Goal: Find specific page/section

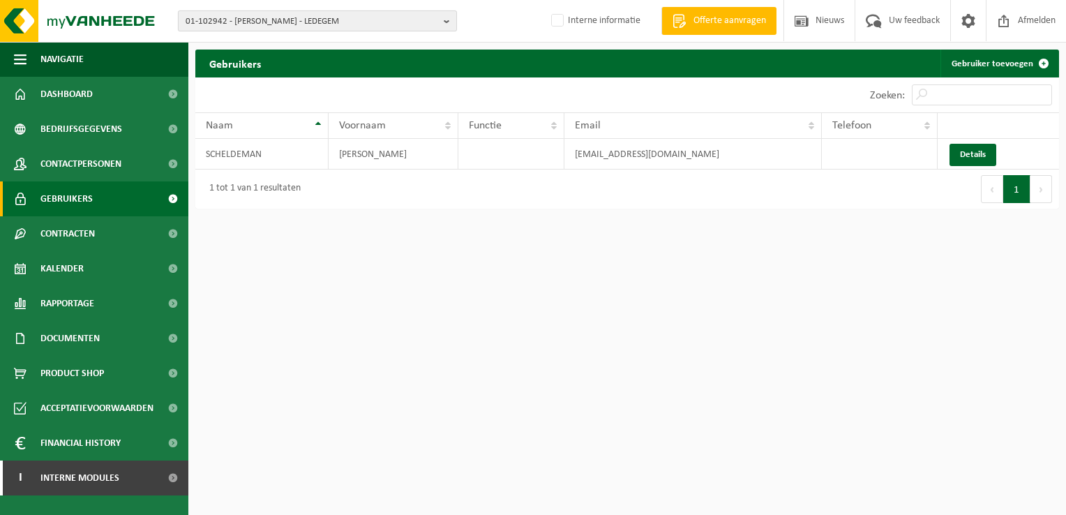
click at [347, 21] on span "01-102942 - [PERSON_NAME] - LEDEGEM" at bounding box center [312, 21] width 253 height 21
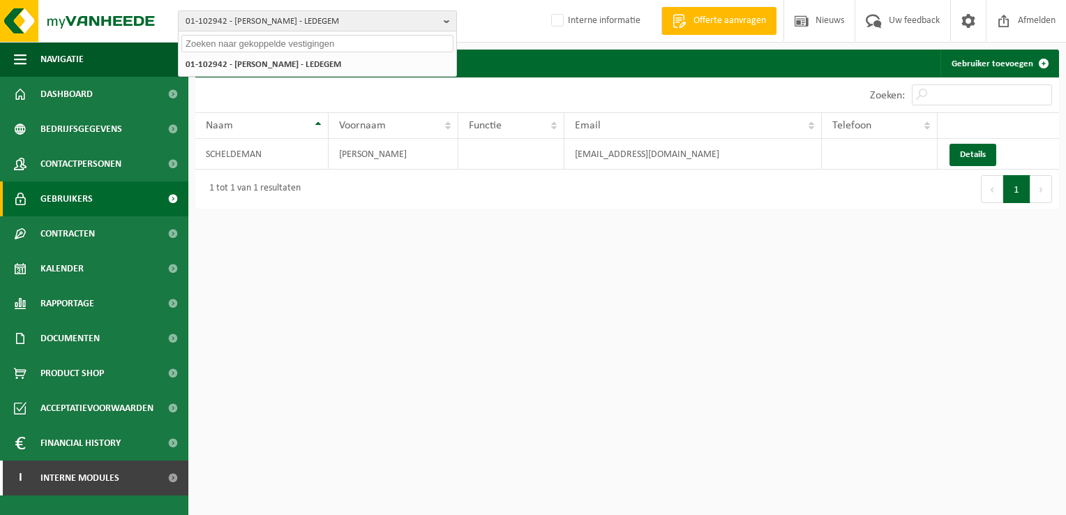
paste input "01-064983"
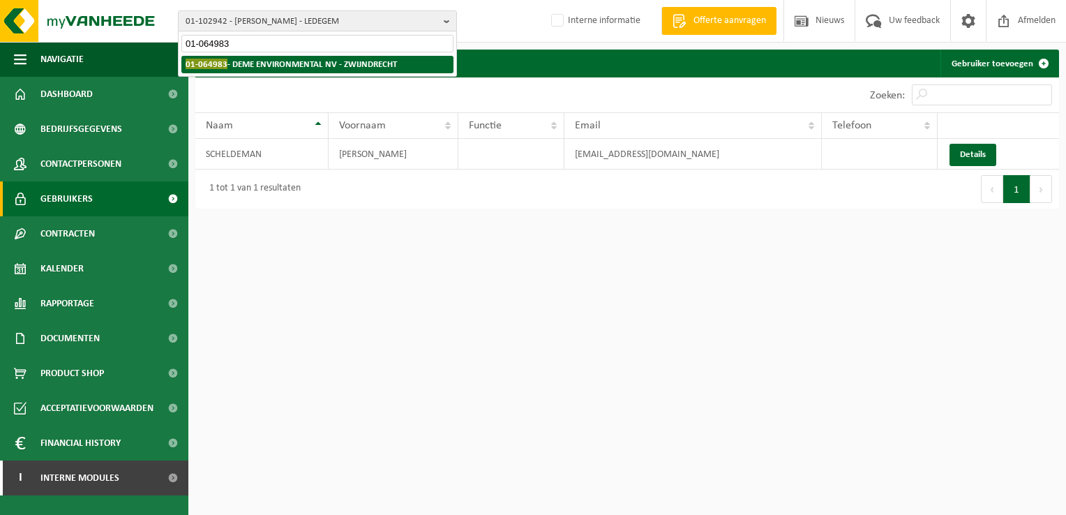
type input "01-064983"
click at [340, 60] on strong "01-064983 - DEME ENVIRONMENTAL NV - ZWIJNDRECHT" at bounding box center [291, 64] width 211 height 10
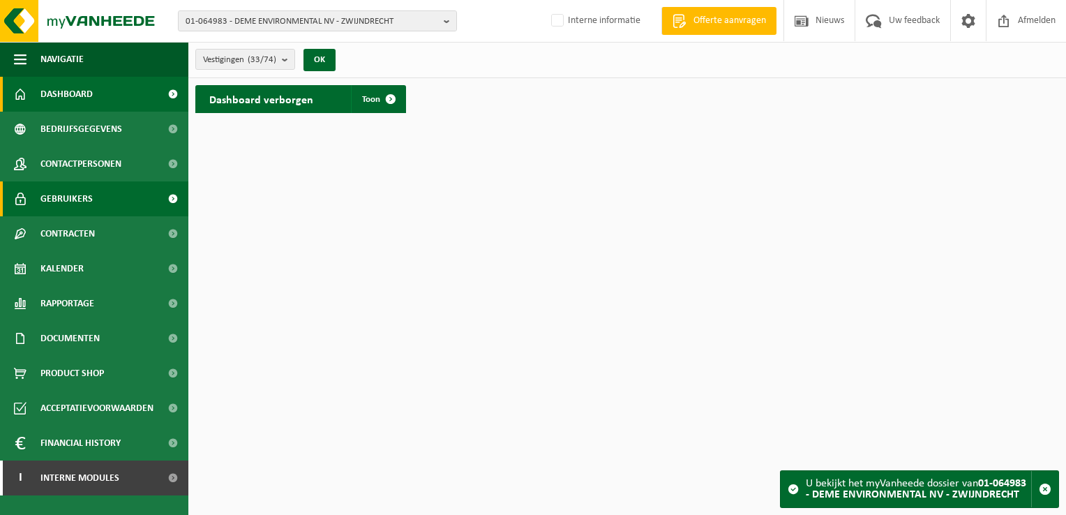
click at [89, 202] on span "Gebruikers" at bounding box center [66, 198] width 52 height 35
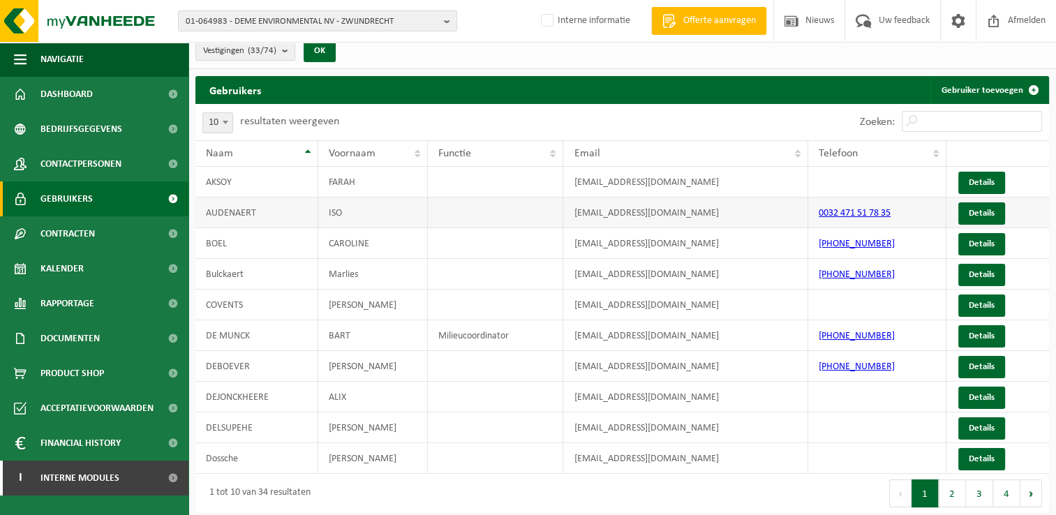
scroll to position [11, 0]
